Goal: Information Seeking & Learning: Check status

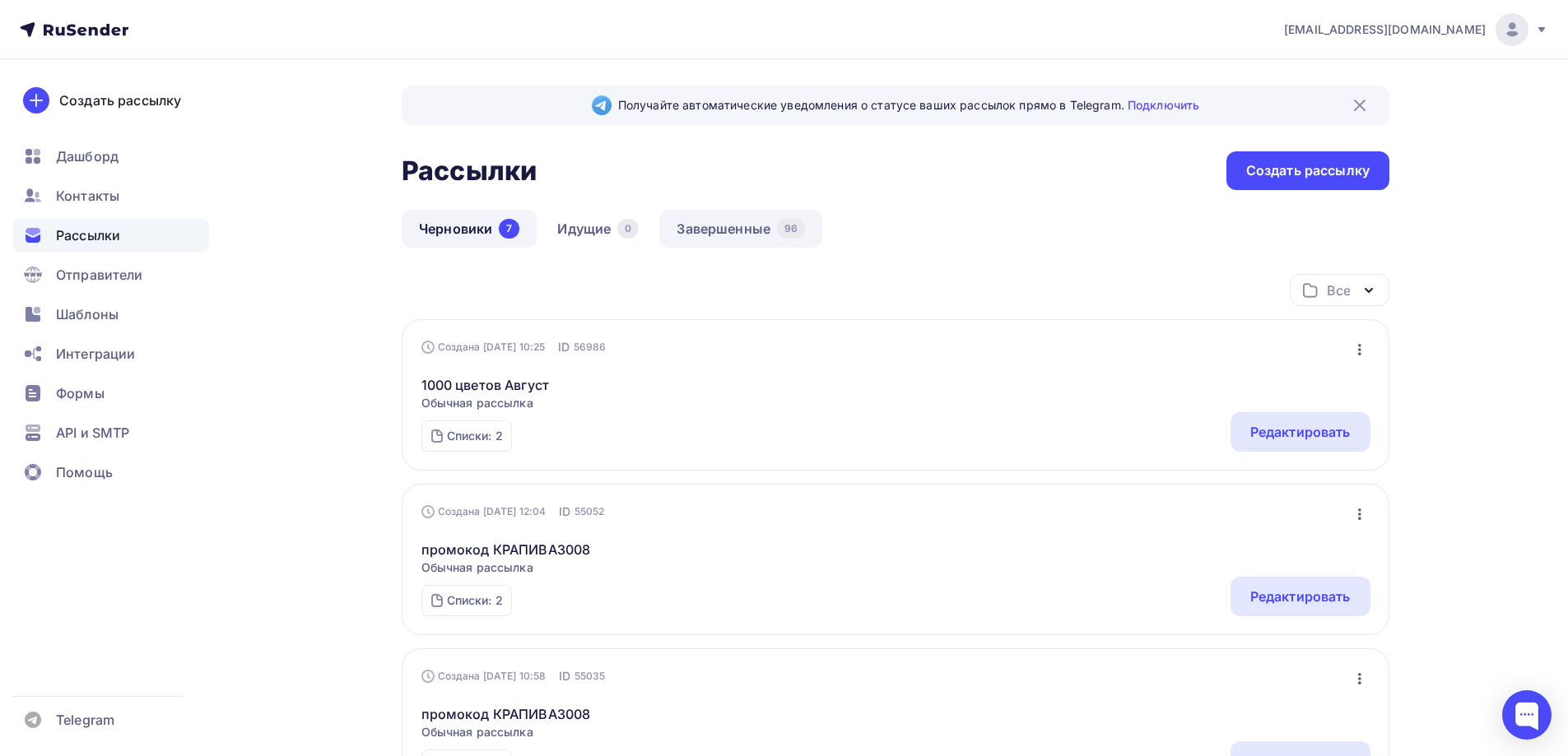
click at [685, 232] on link "Завершенные 96" at bounding box center [741, 229] width 163 height 38
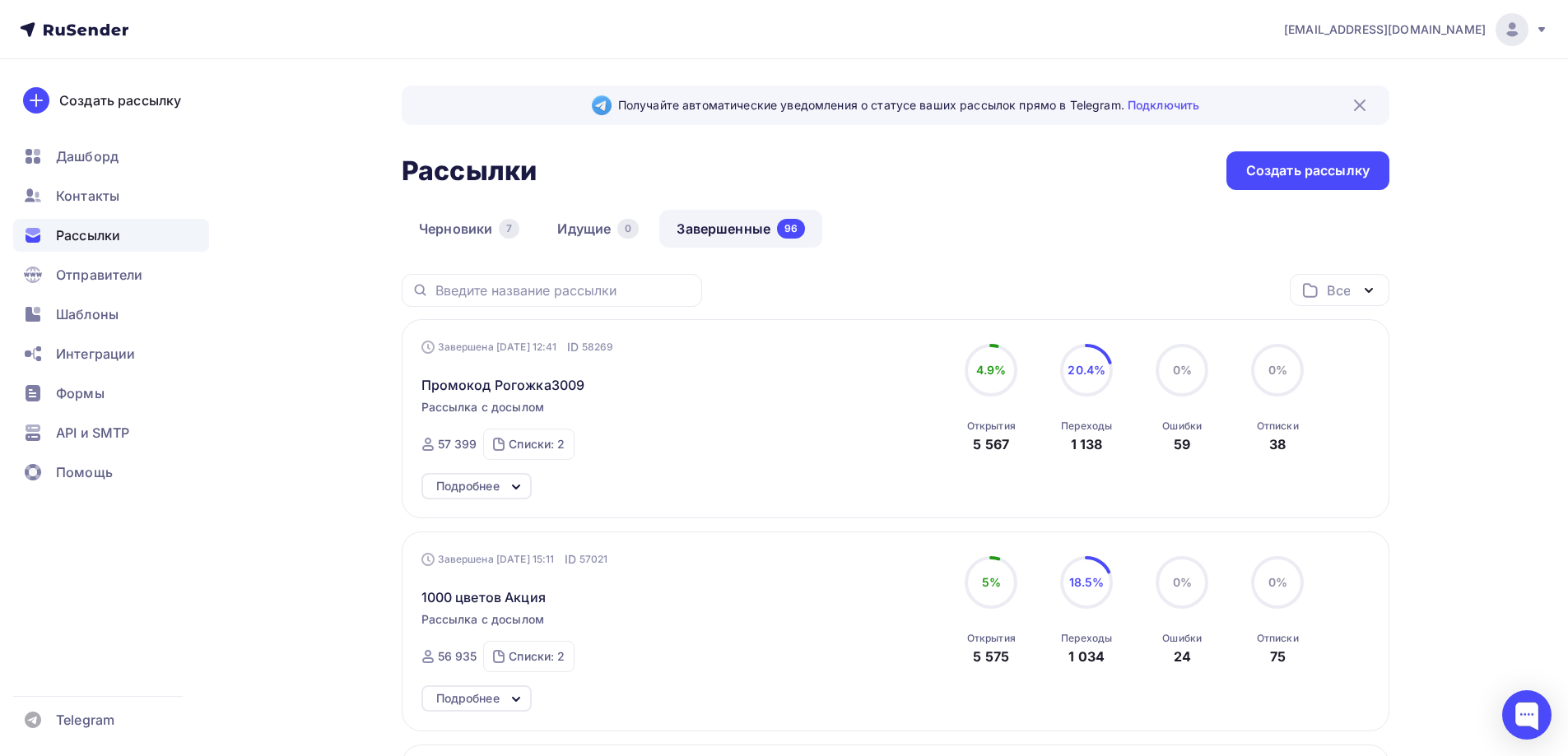
drag, startPoint x: 1067, startPoint y: 448, endPoint x: 1109, endPoint y: 446, distance: 42.0
click at [1109, 446] on div "Переходы 1 138" at bounding box center [1086, 432] width 51 height 45
copy div "1 138"
drag, startPoint x: 965, startPoint y: 453, endPoint x: 1009, endPoint y: 442, distance: 45.4
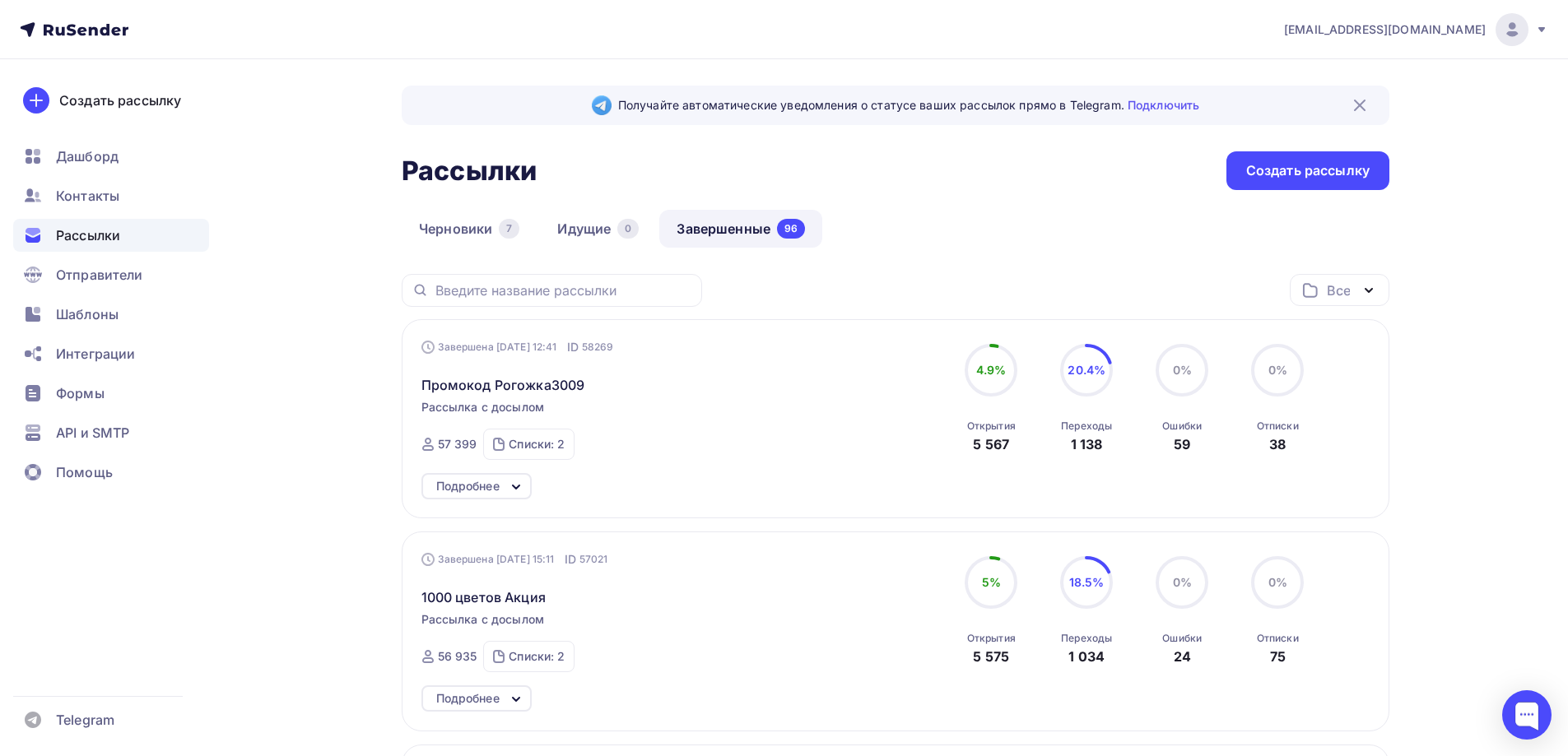
click at [1009, 442] on div "4.9% 4.9% Открытия 5 567" at bounding box center [990, 399] width 82 height 110
copy div "5 567"
drag, startPoint x: 1071, startPoint y: 440, endPoint x: 1105, endPoint y: 444, distance: 34.2
click at [1105, 444] on div "Переходы 1 138" at bounding box center [1086, 432] width 51 height 45
click at [1105, 446] on div "Переходы 1 138" at bounding box center [1086, 432] width 51 height 45
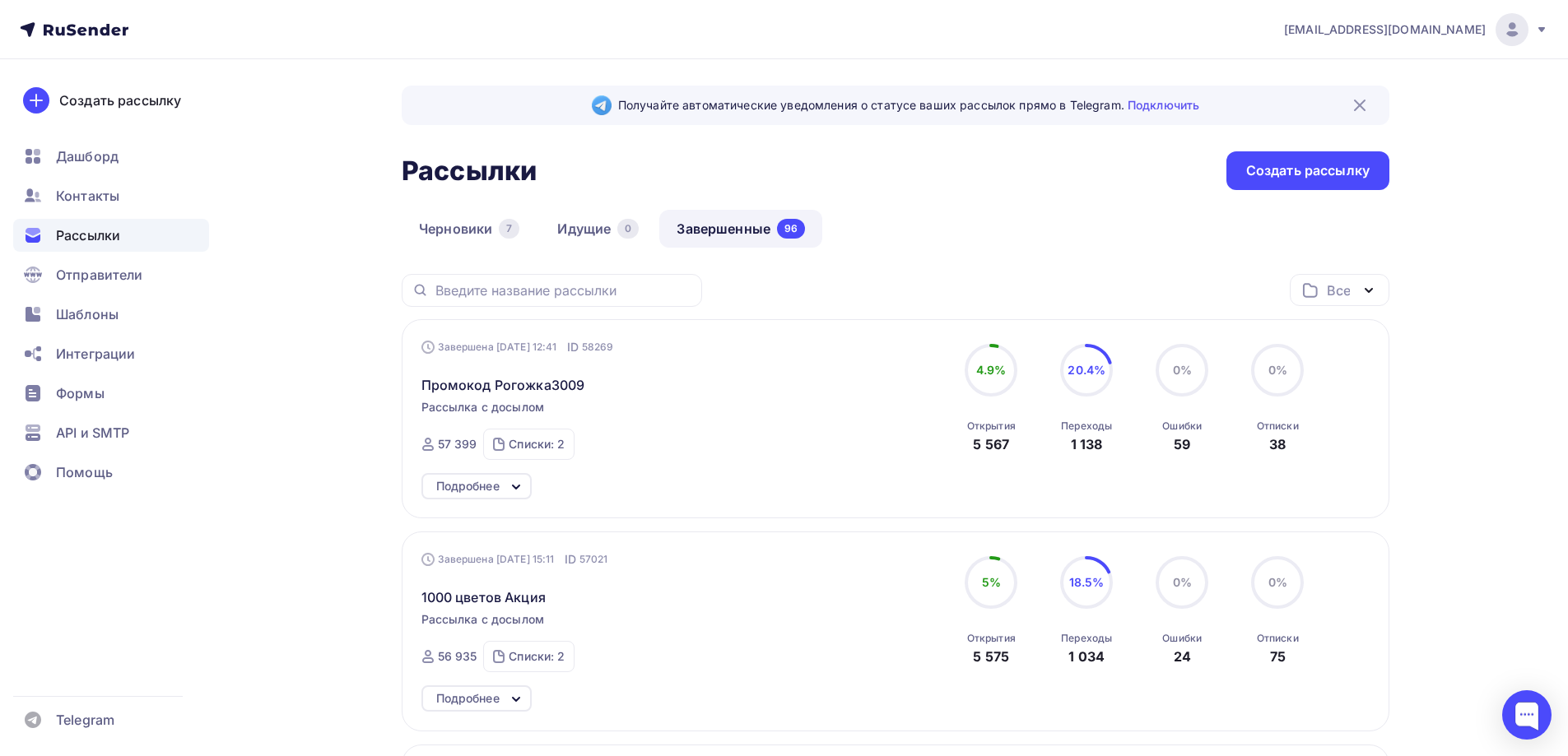
drag, startPoint x: 1072, startPoint y: 445, endPoint x: 1100, endPoint y: 448, distance: 28.2
click at [1100, 448] on div "Переходы 1 138" at bounding box center [1086, 432] width 51 height 45
copy div "1 138"
drag, startPoint x: 476, startPoint y: 445, endPoint x: 433, endPoint y: 448, distance: 43.1
click at [433, 448] on div "57 399" at bounding box center [449, 444] width 56 height 16
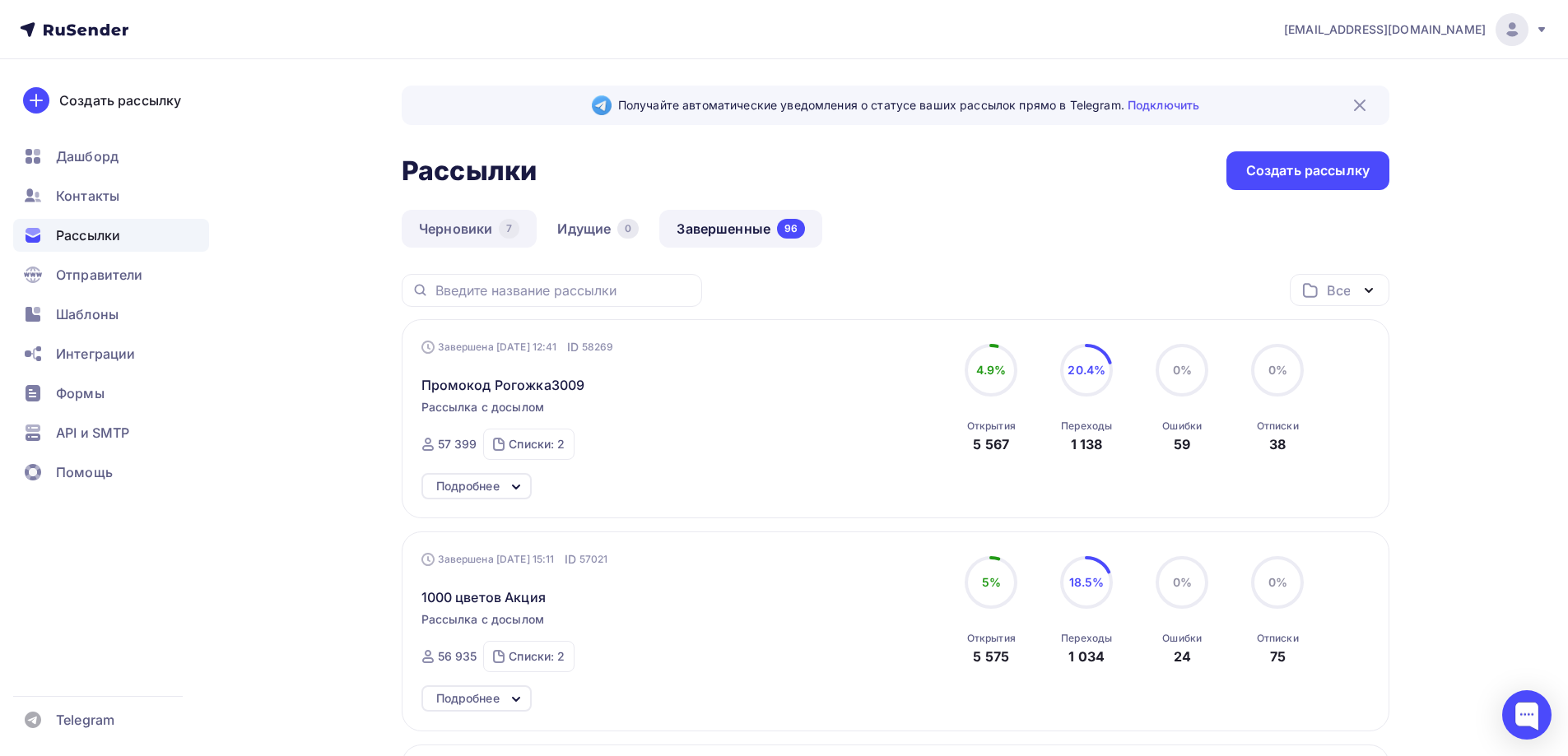
copy div "57 399"
